Goal: Entertainment & Leisure: Consume media (video, audio)

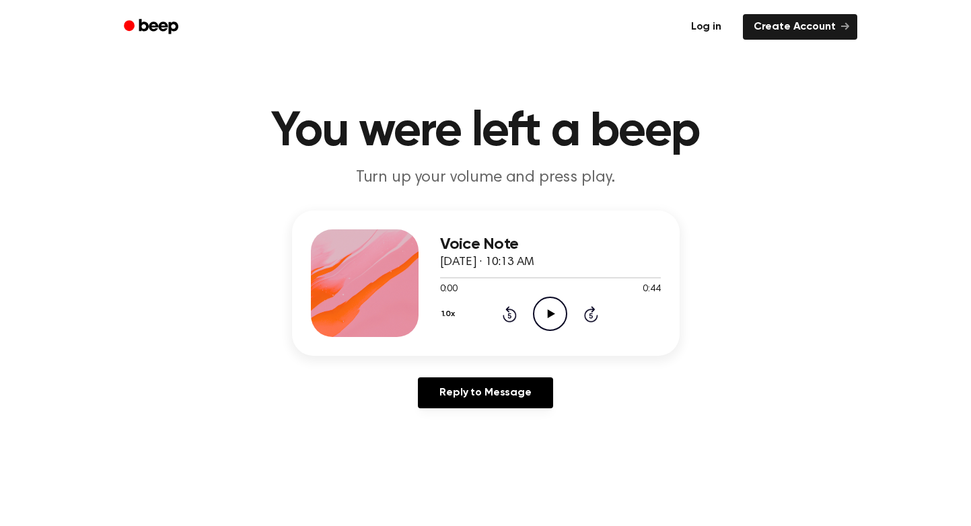
click at [705, 29] on link "Log in" at bounding box center [706, 26] width 57 height 31
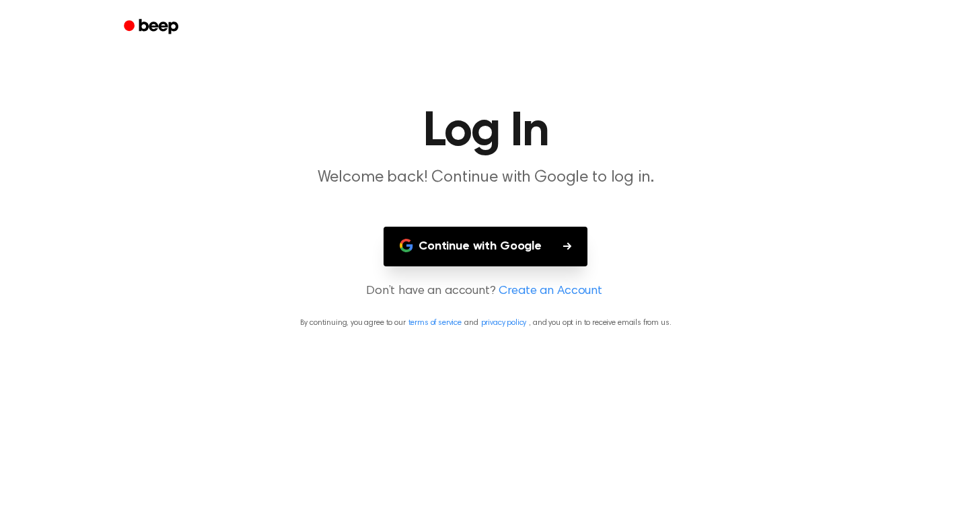
click at [487, 236] on button "Continue with Google" at bounding box center [486, 247] width 204 height 40
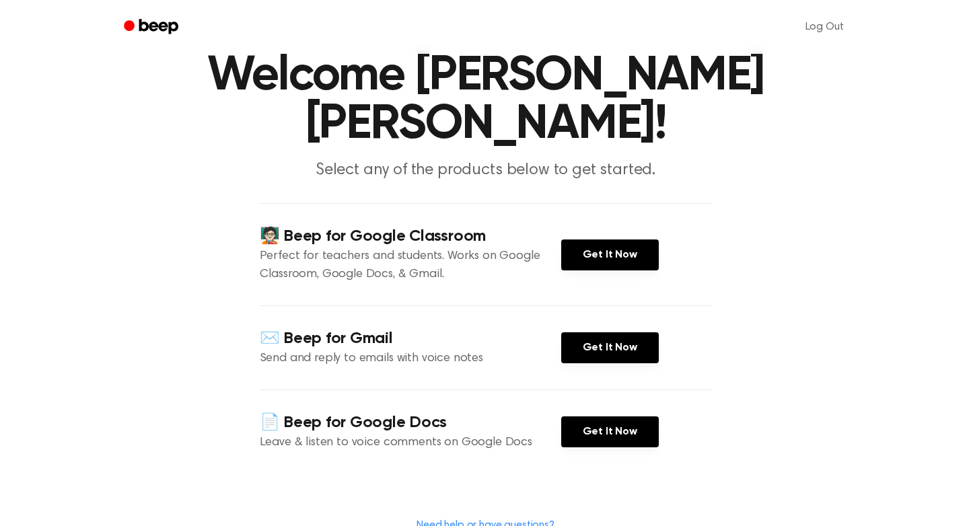
scroll to position [68, 0]
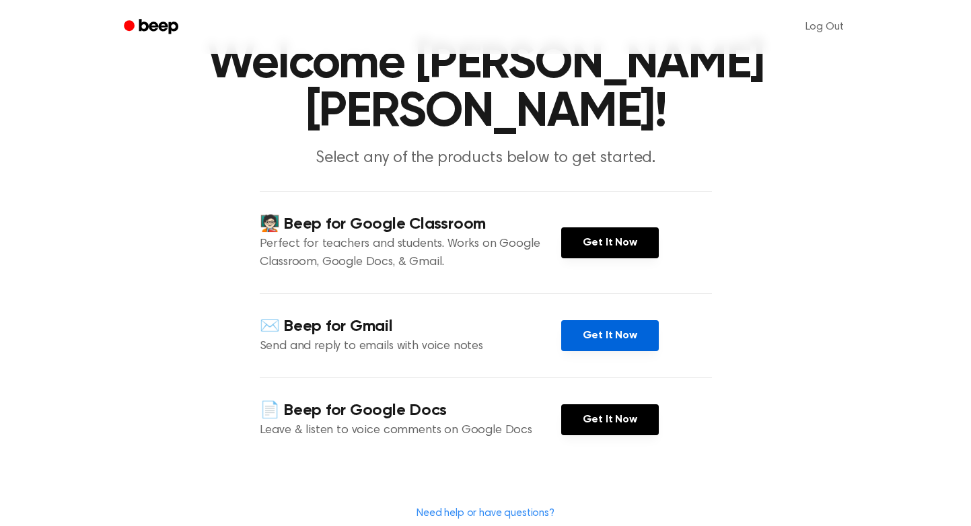
click at [615, 320] on link "Get It Now" at bounding box center [610, 335] width 98 height 31
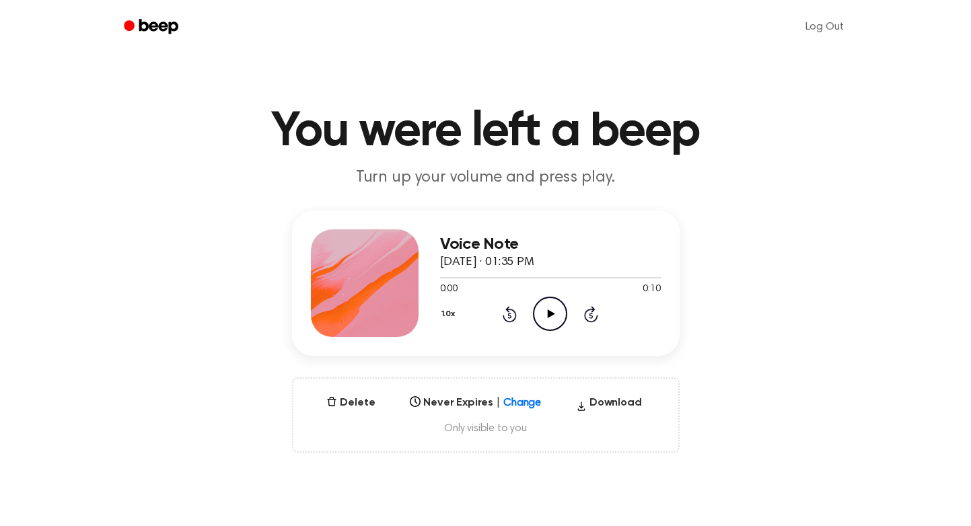
click at [542, 326] on icon "Play Audio" at bounding box center [550, 314] width 34 height 34
